Goal: Task Accomplishment & Management: Complete application form

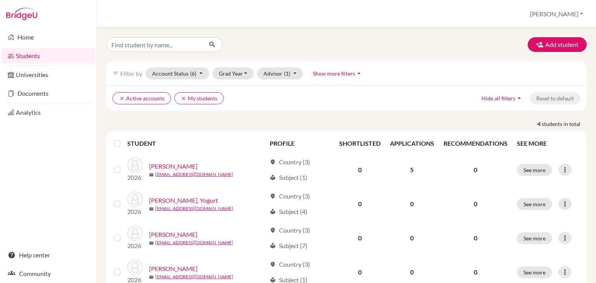
scroll to position [28, 0]
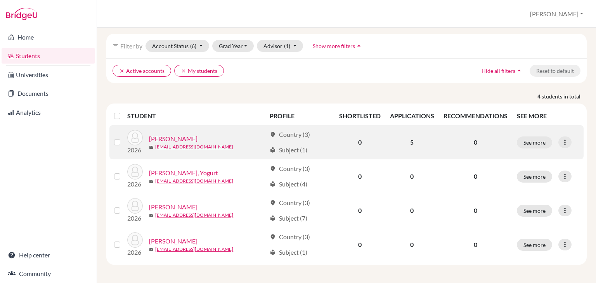
click at [161, 138] on link "[PERSON_NAME]" at bounding box center [173, 138] width 49 height 9
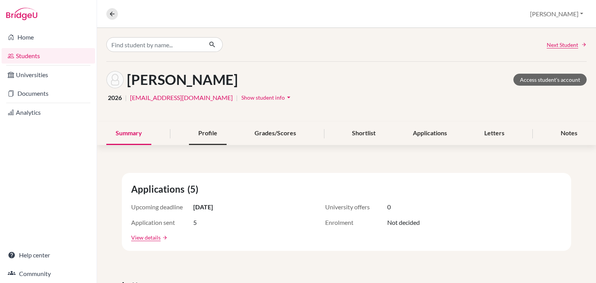
click at [205, 140] on div "Profile" at bounding box center [208, 133] width 38 height 23
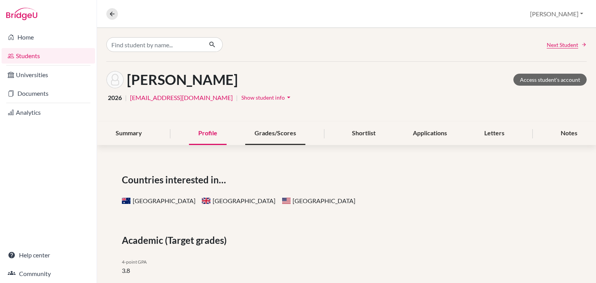
click at [286, 136] on div "Grades/Scores" at bounding box center [275, 133] width 60 height 23
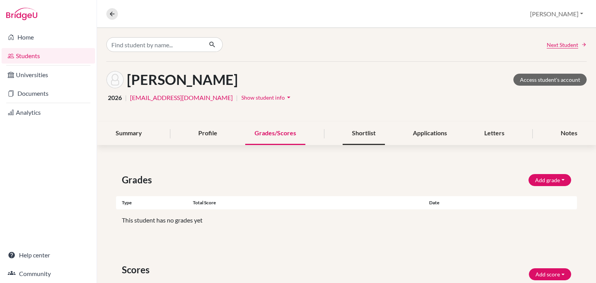
click at [363, 134] on div "Shortlist" at bounding box center [364, 133] width 42 height 23
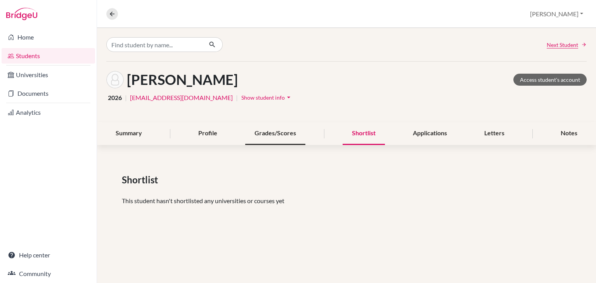
click at [285, 128] on div "Grades/Scores" at bounding box center [275, 133] width 60 height 23
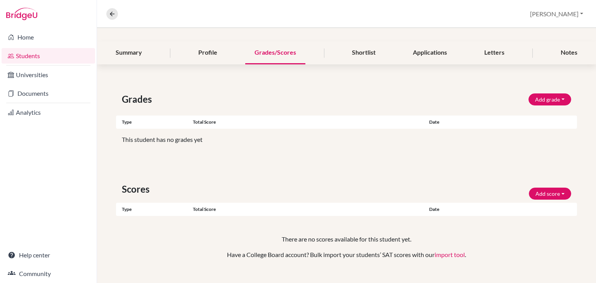
scroll to position [81, 0]
click at [555, 99] on button "Add grade" at bounding box center [550, 100] width 43 height 12
click at [525, 129] on button "4.0 GPA" at bounding box center [539, 128] width 61 height 12
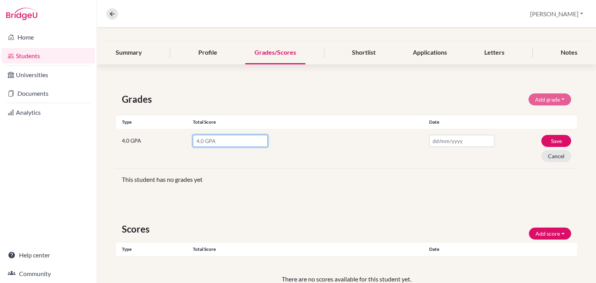
click at [233, 139] on input "number" at bounding box center [230, 141] width 75 height 12
click at [201, 141] on input "number" at bounding box center [230, 141] width 75 height 12
type input "4.1"
click at [334, 138] on div "4.1" at bounding box center [305, 142] width 225 height 15
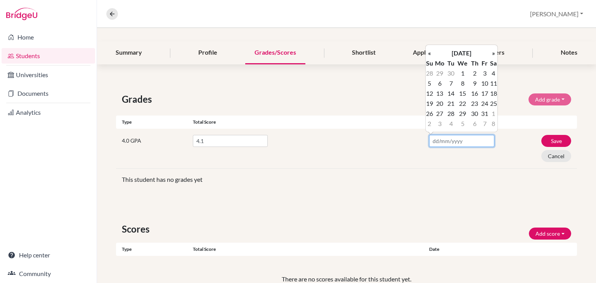
click at [435, 144] on input "text" at bounding box center [462, 141] width 65 height 12
click at [441, 93] on td "13" at bounding box center [440, 94] width 13 height 10
type input "13/10/2025"
click at [376, 150] on div "4.1" at bounding box center [308, 148] width 231 height 27
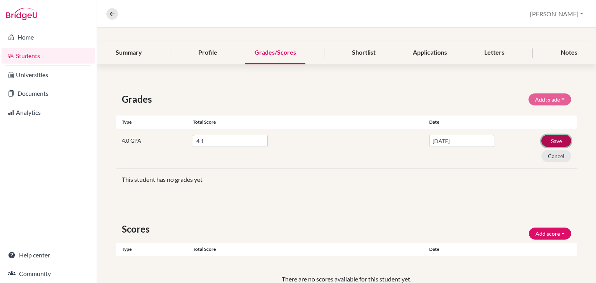
click at [556, 139] on button "Save" at bounding box center [557, 141] width 30 height 12
click at [227, 143] on input "4.1" at bounding box center [230, 141] width 75 height 12
click at [315, 143] on div "4" at bounding box center [305, 142] width 225 height 15
click at [545, 138] on button "Save" at bounding box center [557, 141] width 30 height 12
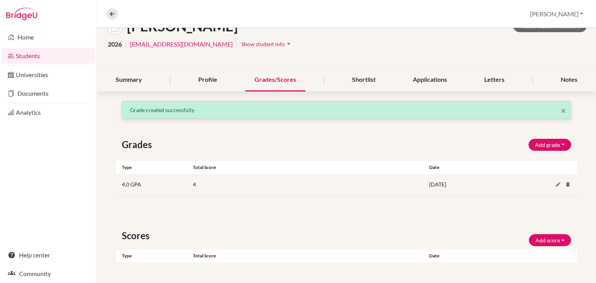
scroll to position [54, 0]
click at [543, 140] on button "Add grade" at bounding box center [550, 145] width 43 height 12
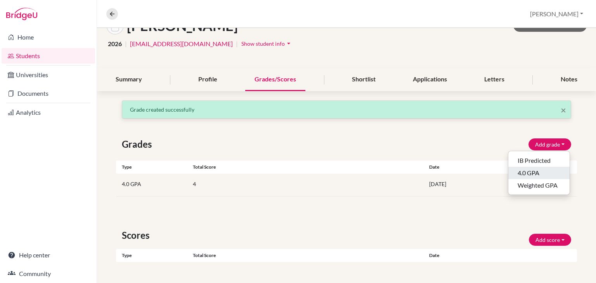
click at [527, 174] on button "4.0 GPA" at bounding box center [539, 173] width 61 height 12
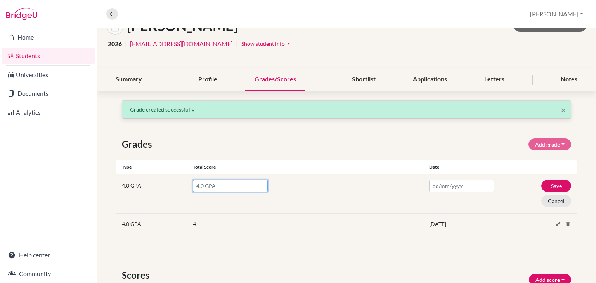
click at [203, 188] on input "number" at bounding box center [230, 186] width 75 height 12
click at [559, 184] on button "Save" at bounding box center [557, 186] width 30 height 12
click at [550, 200] on button "Cancel" at bounding box center [557, 201] width 30 height 12
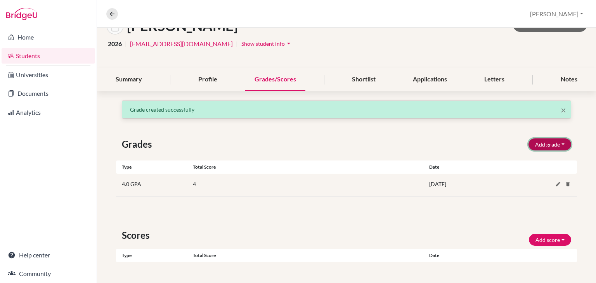
click at [559, 140] on button "Add grade" at bounding box center [550, 145] width 43 height 12
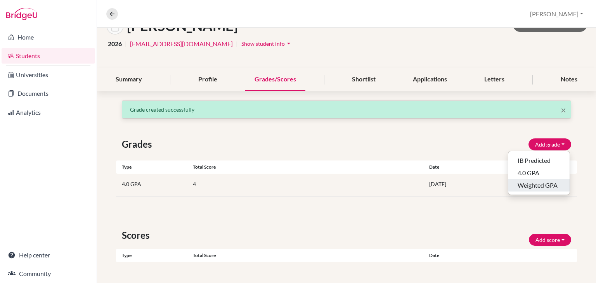
click at [540, 187] on button "Weighted GPA" at bounding box center [539, 185] width 61 height 12
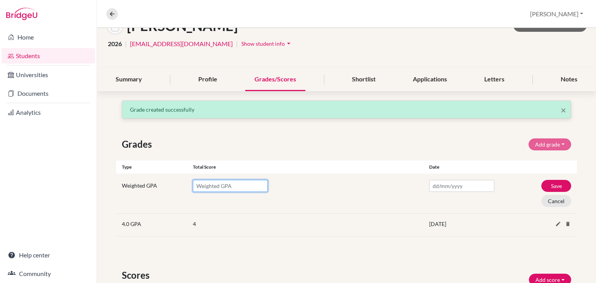
click at [212, 185] on input "number" at bounding box center [230, 186] width 75 height 12
type input "4.1"
click at [430, 185] on input "text" at bounding box center [462, 186] width 65 height 12
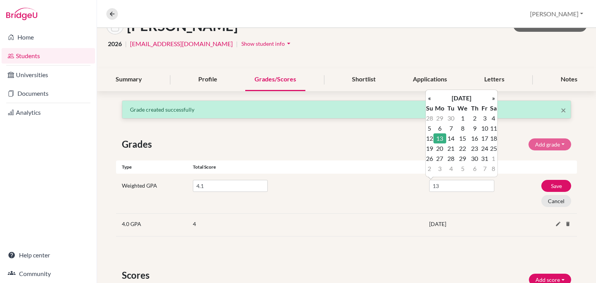
click at [444, 137] on td "13" at bounding box center [440, 139] width 13 height 10
type input "13/10/2025"
click at [558, 186] on button "Save" at bounding box center [557, 186] width 30 height 12
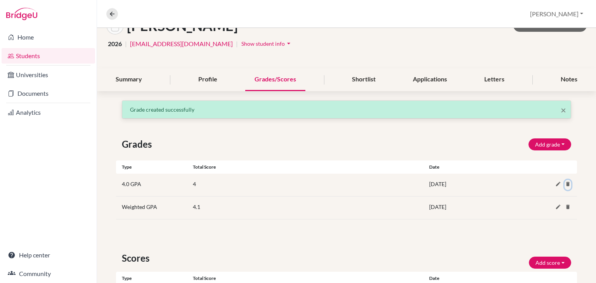
click at [565, 186] on icon at bounding box center [568, 184] width 6 height 6
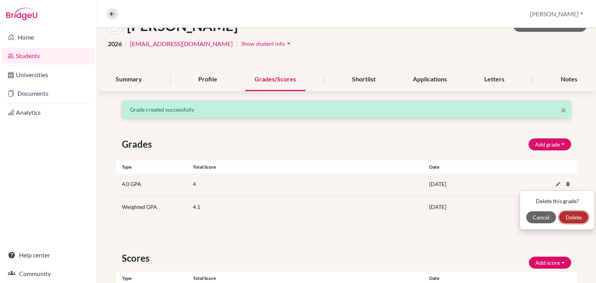
click at [569, 214] on button "Delete" at bounding box center [574, 218] width 29 height 12
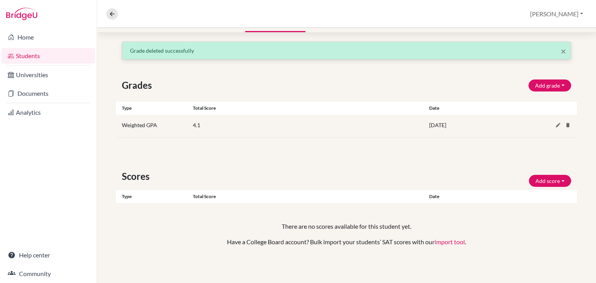
scroll to position [0, 0]
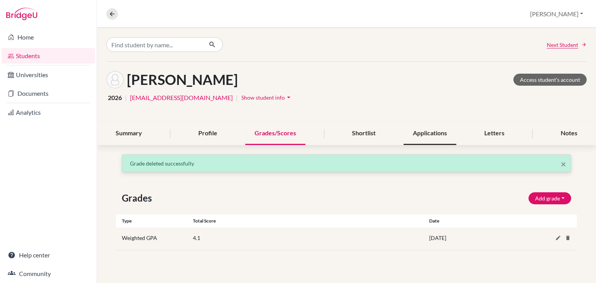
click at [428, 138] on div "Applications" at bounding box center [430, 133] width 53 height 23
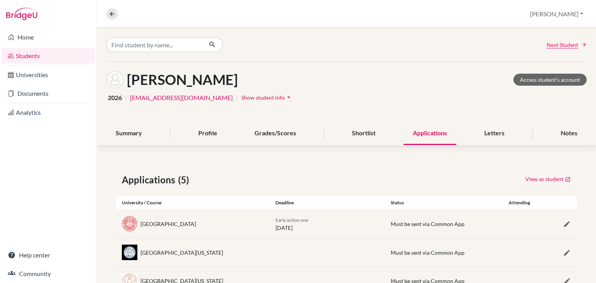
scroll to position [87, 0]
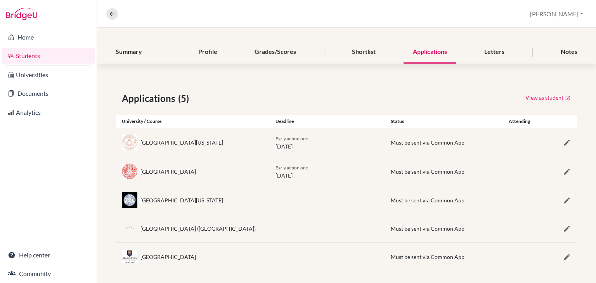
scroll to position [82, 0]
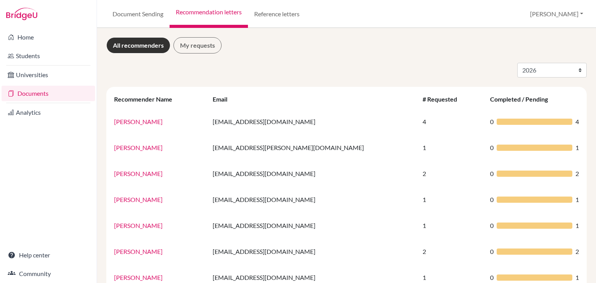
select select "2026"
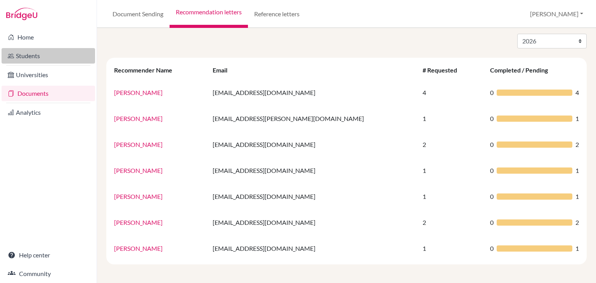
click at [41, 56] on link "Students" at bounding box center [49, 56] width 94 height 16
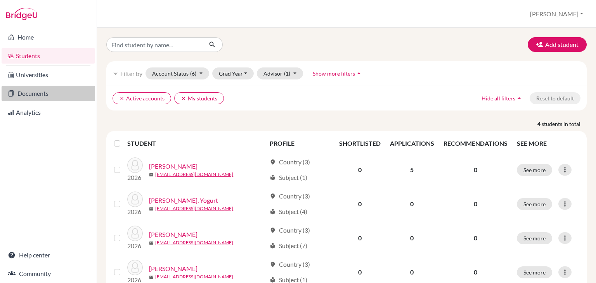
click at [45, 95] on link "Documents" at bounding box center [49, 94] width 94 height 16
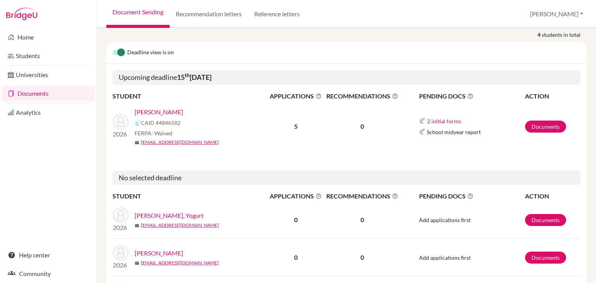
scroll to position [89, 0]
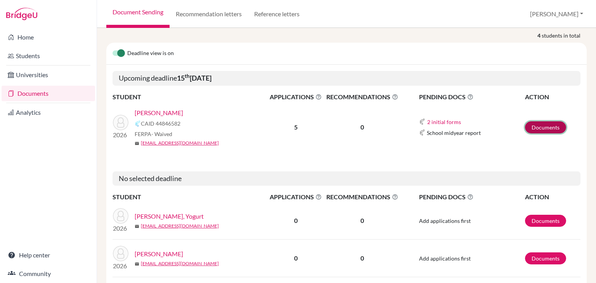
click at [536, 123] on link "Documents" at bounding box center [545, 128] width 41 height 12
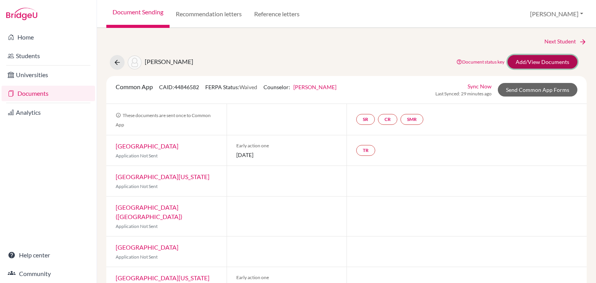
click at [525, 62] on link "Add/View Documents" at bounding box center [543, 62] width 70 height 14
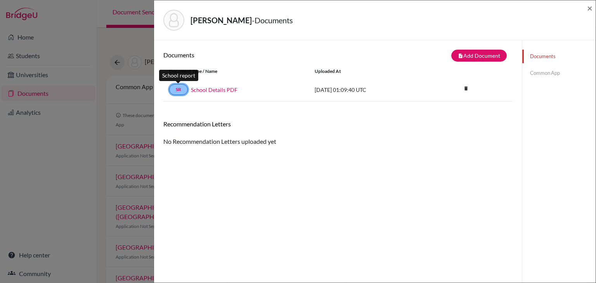
click at [179, 90] on link "SR" at bounding box center [178, 89] width 19 height 11
click at [215, 87] on link "School Details PDF" at bounding box center [214, 90] width 47 height 8
click at [528, 71] on link "Common App" at bounding box center [559, 73] width 73 height 14
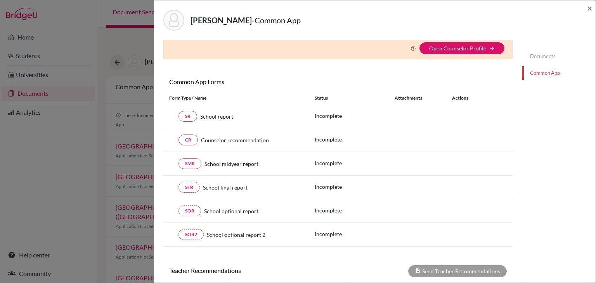
scroll to position [38, 0]
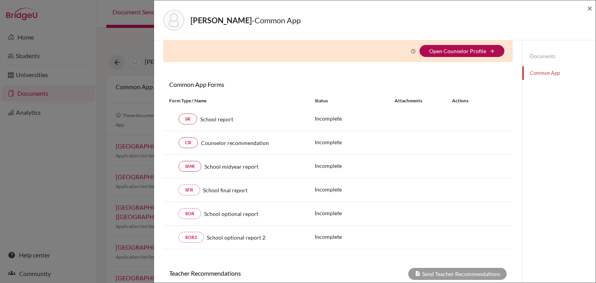
click at [468, 53] on link "Open Counselor Profile" at bounding box center [458, 51] width 57 height 7
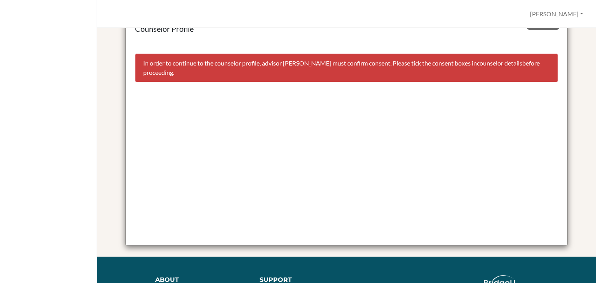
scroll to position [31, 0]
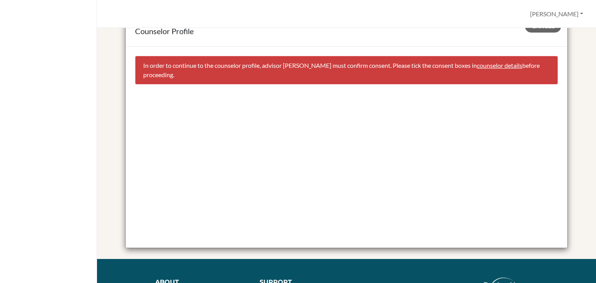
click at [494, 66] on link "counselor details" at bounding box center [499, 65] width 45 height 7
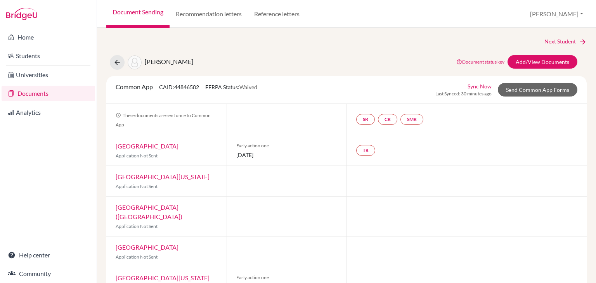
select select "464992"
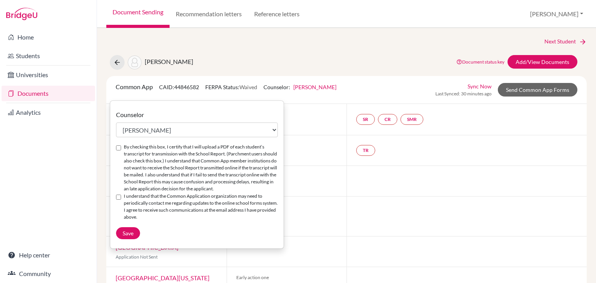
click at [120, 146] on input "By checking this box, I certify that I will upload a PDF of each student’s tran…" at bounding box center [118, 148] width 5 height 5
checkbox input "true"
click at [120, 198] on input "I understand that the Common Application organization may need to periodically …" at bounding box center [118, 197] width 5 height 5
checkbox input "true"
click at [127, 232] on span "Save" at bounding box center [128, 233] width 11 height 7
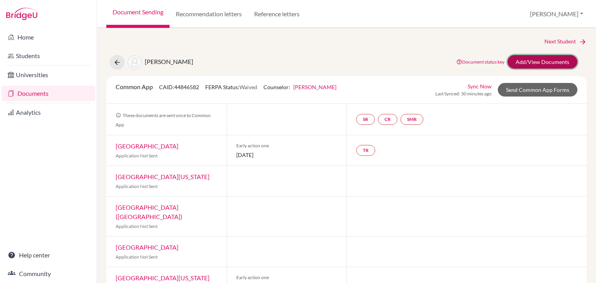
click at [542, 61] on link "Add/View Documents" at bounding box center [543, 62] width 70 height 14
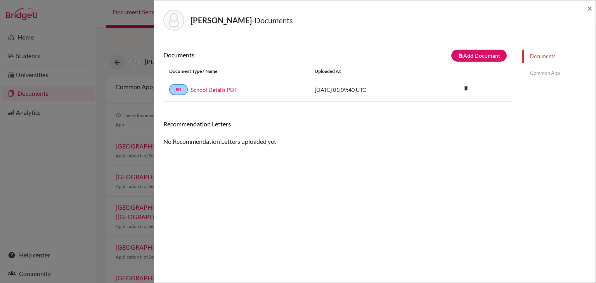
click at [542, 74] on link "Common App" at bounding box center [559, 73] width 73 height 14
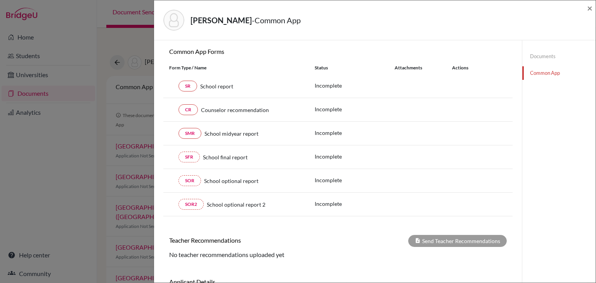
scroll to position [71, 0]
click at [188, 84] on link "SR" at bounding box center [188, 86] width 19 height 11
click at [183, 86] on link "SR" at bounding box center [188, 86] width 19 height 11
click at [591, 8] on span "×" at bounding box center [590, 7] width 5 height 11
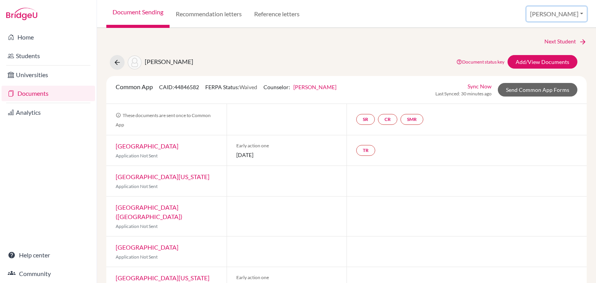
click at [579, 13] on button "[PERSON_NAME]" at bounding box center [557, 14] width 60 height 15
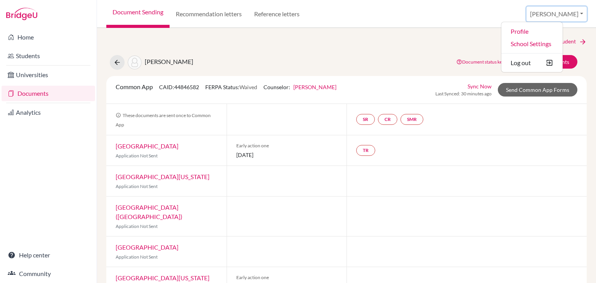
click at [579, 13] on button "[PERSON_NAME]" at bounding box center [557, 14] width 60 height 15
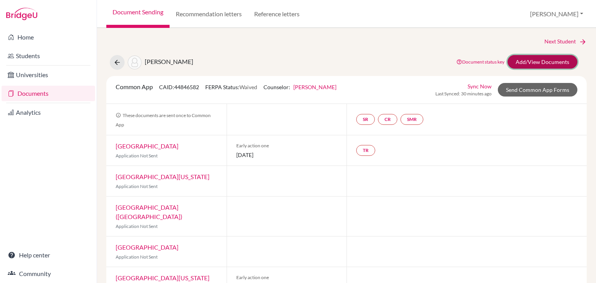
click at [536, 63] on link "Add/View Documents" at bounding box center [543, 62] width 70 height 14
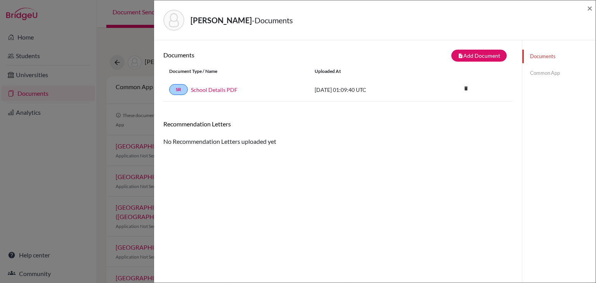
click at [550, 71] on link "Common App" at bounding box center [559, 73] width 73 height 14
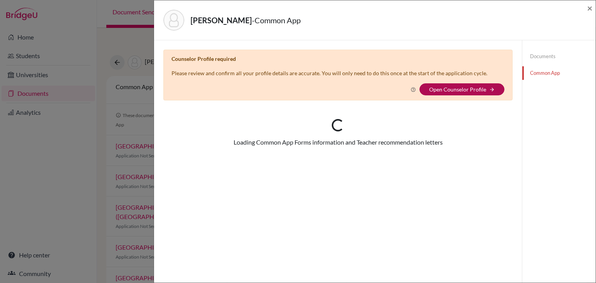
click at [480, 90] on link "Open Counselor Profile" at bounding box center [458, 89] width 57 height 7
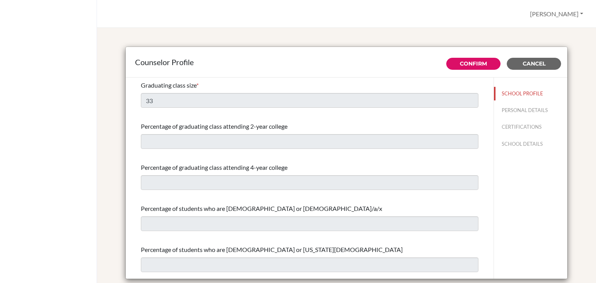
select select "1"
click at [528, 108] on button "PERSONAL DETAILS" at bounding box center [530, 111] width 73 height 14
type input "[PERSON_NAME]"
type input "Advisor"
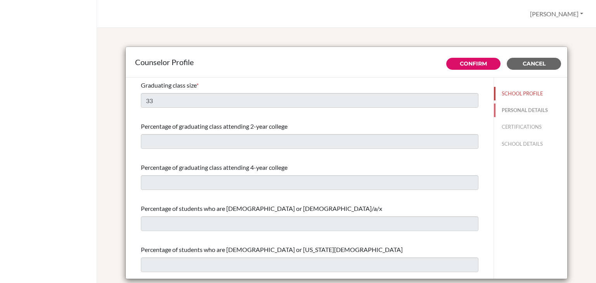
type input "886.4-25395011"
type input "[EMAIL_ADDRESS][DOMAIN_NAME]"
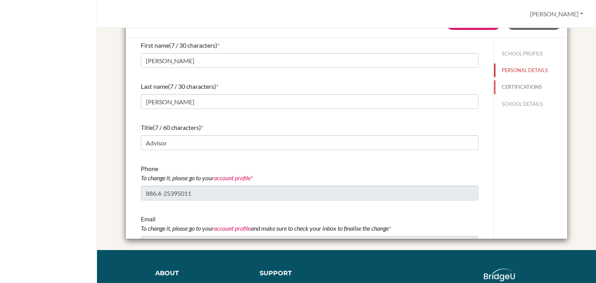
click at [520, 86] on button "CERTIFICATIONS" at bounding box center [530, 87] width 73 height 14
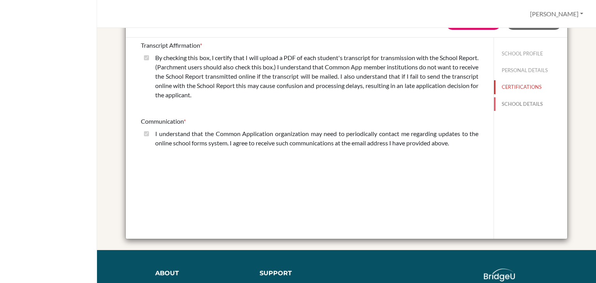
click at [526, 103] on button "SCHOOL DETAILS" at bounding box center [530, 104] width 73 height 14
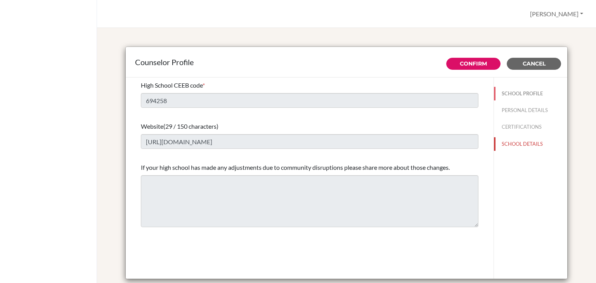
click at [522, 92] on button "SCHOOL PROFILE" at bounding box center [530, 94] width 73 height 14
type input "33"
select select "1"
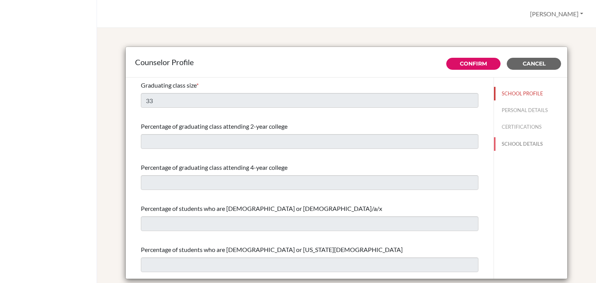
click at [516, 142] on button "SCHOOL DETAILS" at bounding box center [530, 144] width 73 height 14
type input "694258"
type input "[URL][DOMAIN_NAME]"
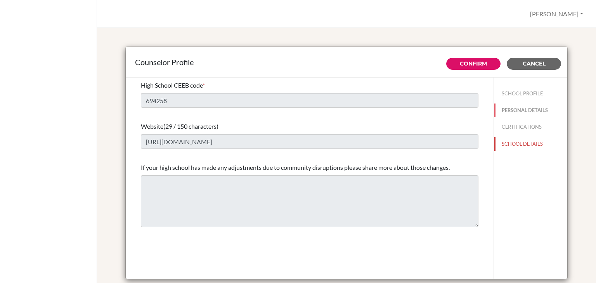
click at [527, 107] on button "PERSONAL DETAILS" at bounding box center [530, 111] width 73 height 14
type input "[PERSON_NAME]"
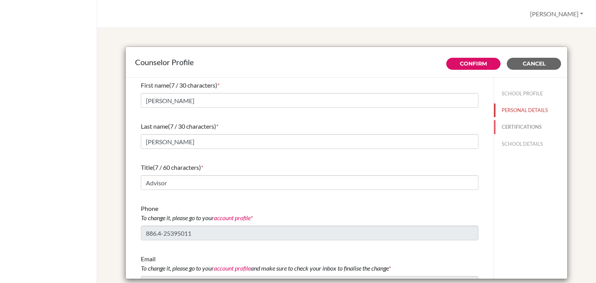
click at [514, 129] on button "CERTIFICATIONS" at bounding box center [530, 127] width 73 height 14
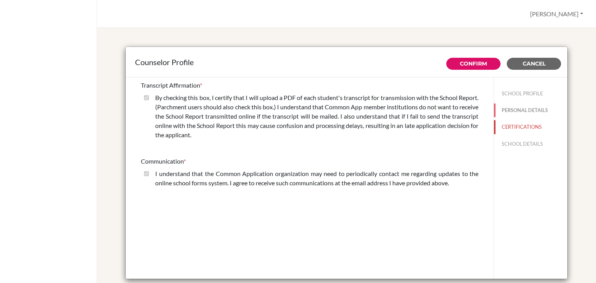
click at [517, 109] on button "PERSONAL DETAILS" at bounding box center [530, 111] width 73 height 14
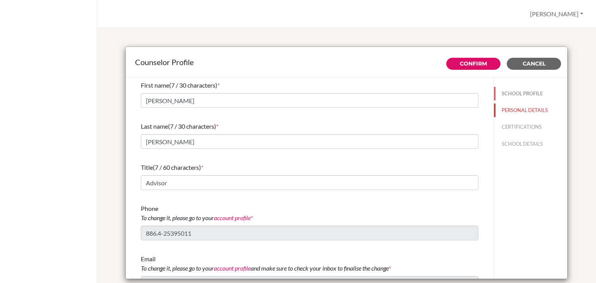
click at [527, 92] on button "SCHOOL PROFILE" at bounding box center [530, 94] width 73 height 14
type input "33"
select select "1"
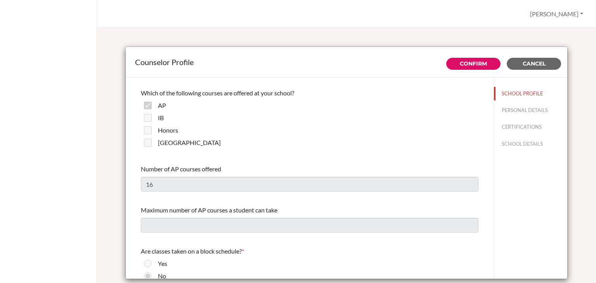
scroll to position [852, 0]
